Goal: Find contact information: Find contact information

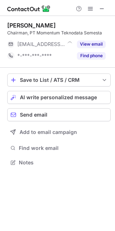
scroll to position [157, 115]
click at [1, 69] on div "Munir Machmud Ali Chairman, PT Momentum Teknodata Semesta ***@momentumteknodata…" at bounding box center [57, 94] width 115 height 157
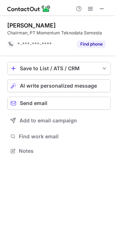
scroll to position [146, 115]
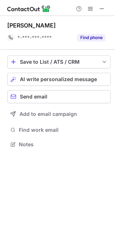
scroll to position [139, 115]
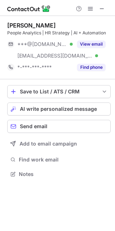
scroll to position [169, 115]
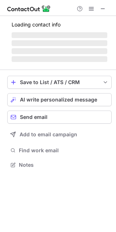
scroll to position [160, 116]
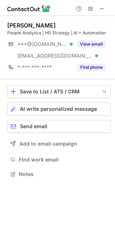
scroll to position [169, 115]
